Goal: Task Accomplishment & Management: Complete application form

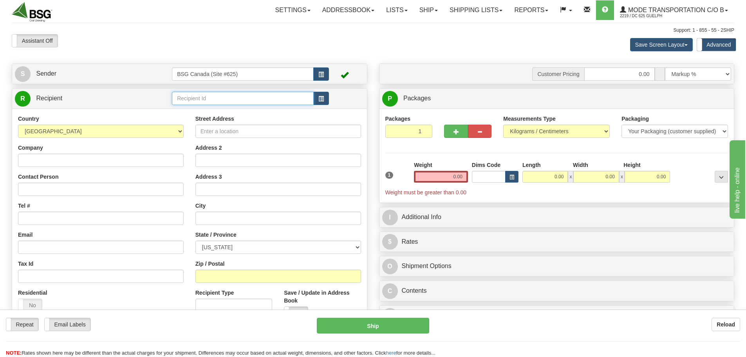
click at [201, 94] on input "text" at bounding box center [243, 98] width 142 height 13
type input "[DEMOGRAPHIC_DATA] KORSOU B.V."
select select "CW"
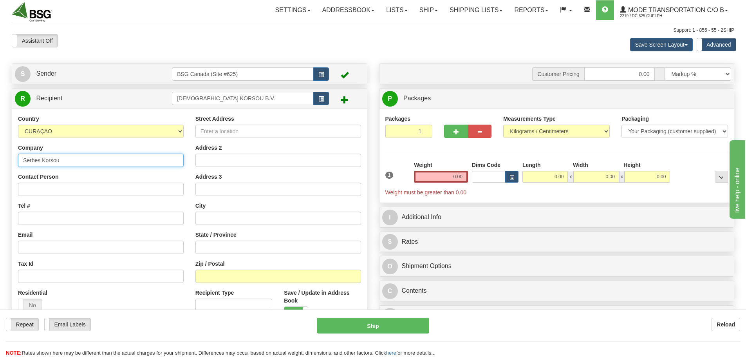
type input "Serbes Korsou"
type input "0000000000"
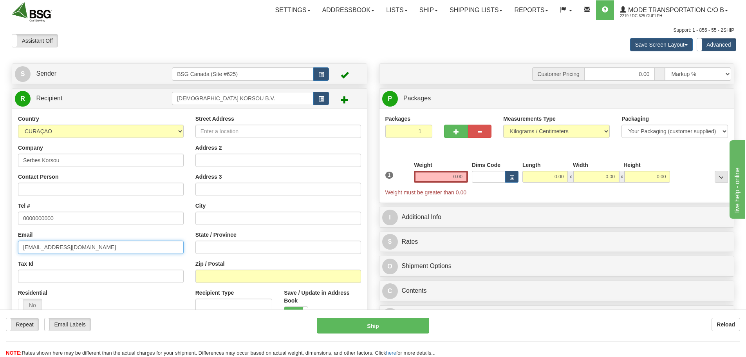
type input "[EMAIL_ADDRESS][DOMAIN_NAME]"
click at [244, 133] on input "Street Address" at bounding box center [278, 130] width 166 height 13
type input "Cas [STREET_ADDRESS]"
type input "Willemstad"
type input "CW"
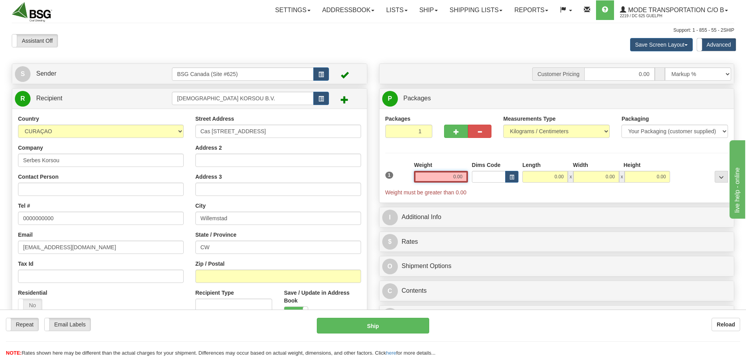
click at [435, 172] on input "0.00" at bounding box center [441, 177] width 54 height 12
type input "0.00"
click at [453, 130] on span "button" at bounding box center [455, 131] width 5 height 5
type input "3"
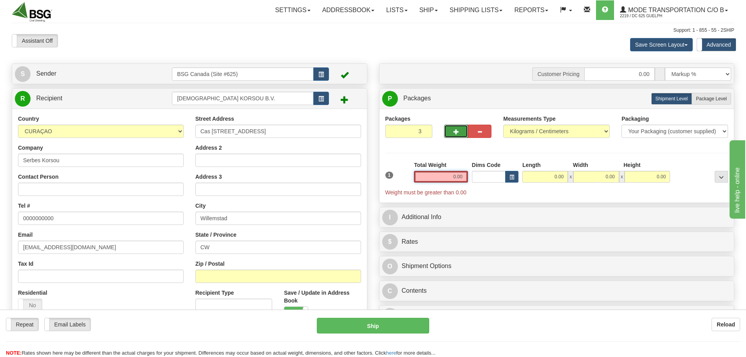
click at [445, 175] on input "0.00" at bounding box center [441, 177] width 54 height 12
click at [445, 175] on input "text" at bounding box center [441, 177] width 54 height 12
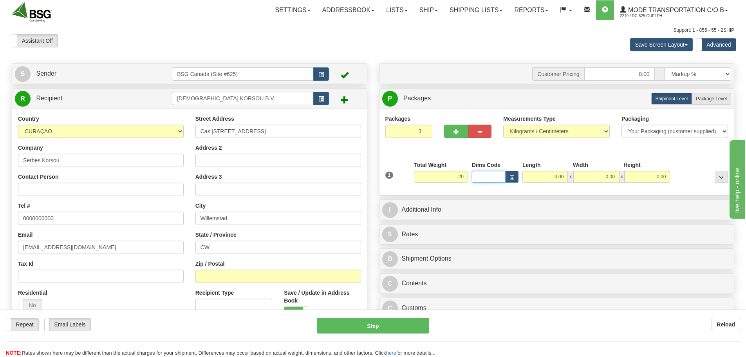
type input "20.00"
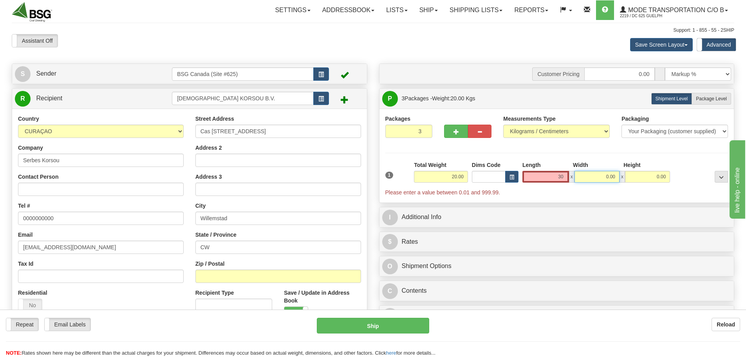
type input "30.00"
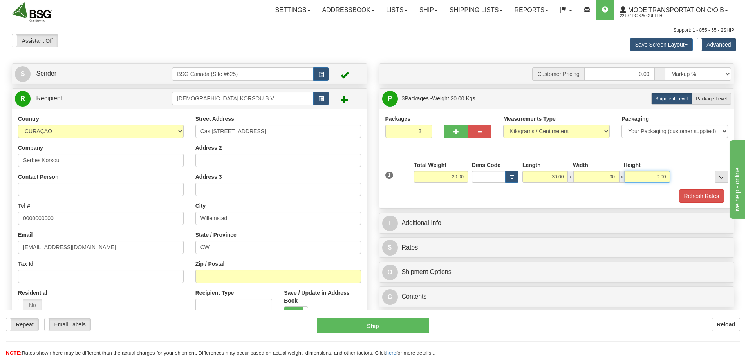
type input "30.00"
type input "6"
type input "70.00"
click at [702, 99] on span "Package Level" at bounding box center [711, 98] width 31 height 5
radio input "true"
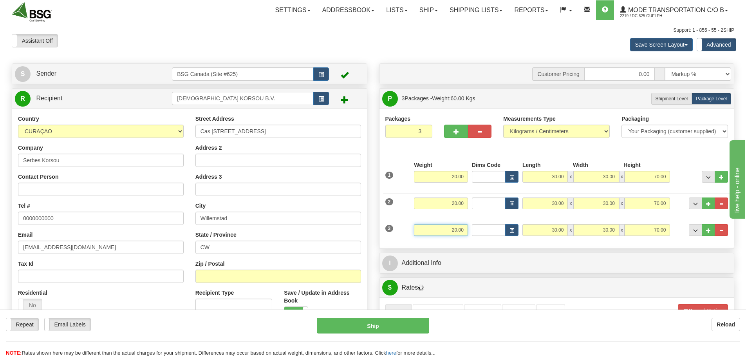
click at [447, 229] on input "20.00" at bounding box center [441, 230] width 54 height 12
type input "25.00"
type input "60.00"
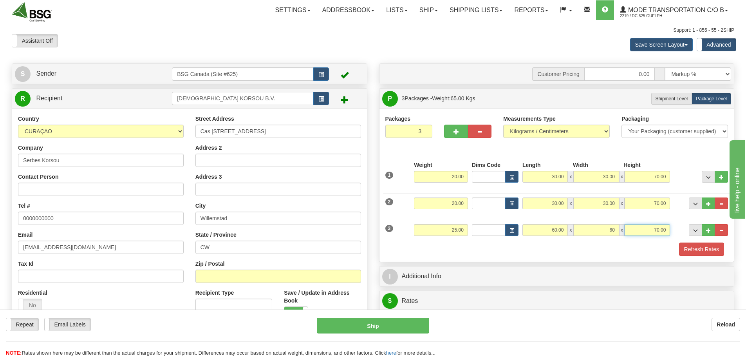
type input "60.00"
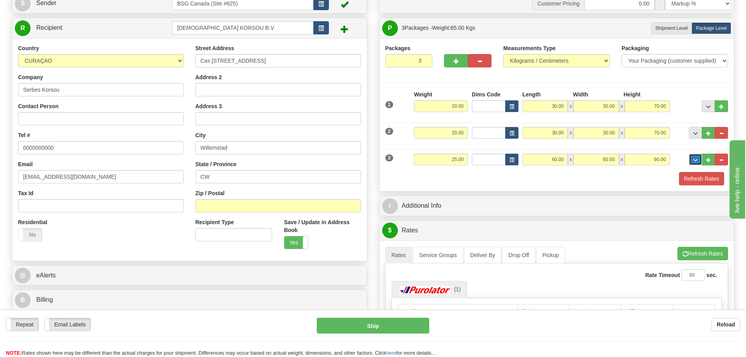
scroll to position [78, 0]
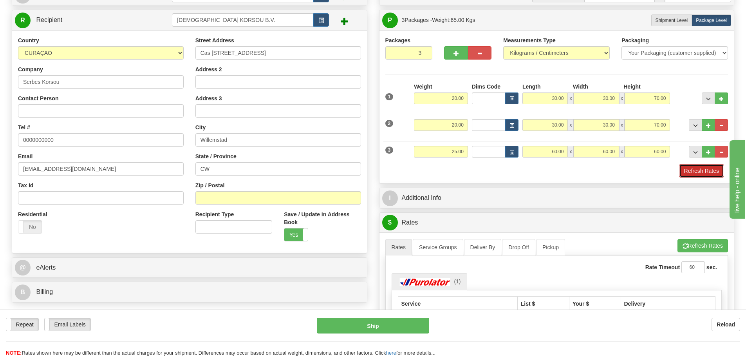
click at [696, 170] on button "Refresh Rates" at bounding box center [701, 170] width 45 height 13
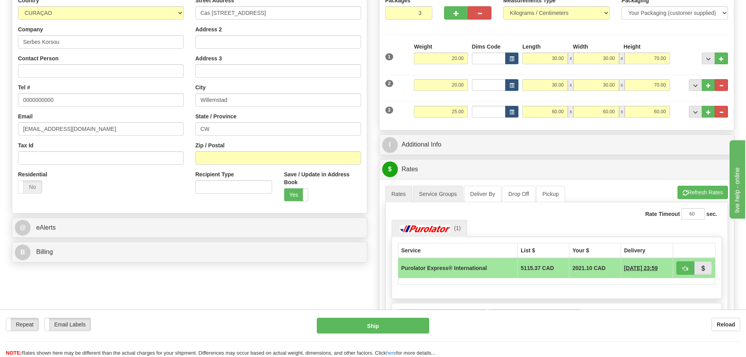
scroll to position [117, 0]
